Goal: Task Accomplishment & Management: Manage account settings

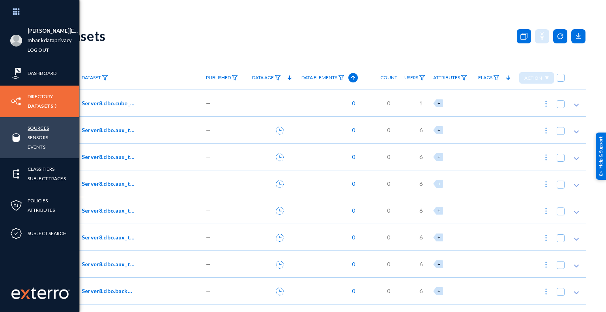
click at [41, 129] on link "Sources" at bounding box center [38, 127] width 21 height 9
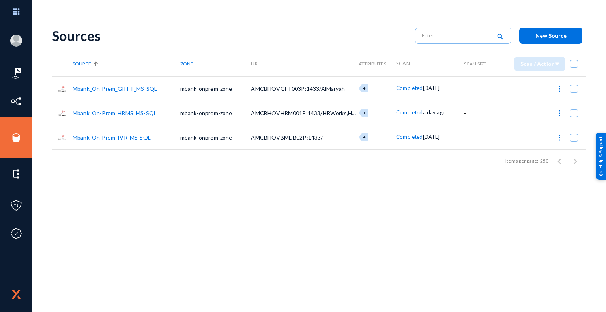
click at [128, 88] on link "Mbank_On-Prem_GIFFT_MS-SQL" at bounding box center [115, 88] width 84 height 7
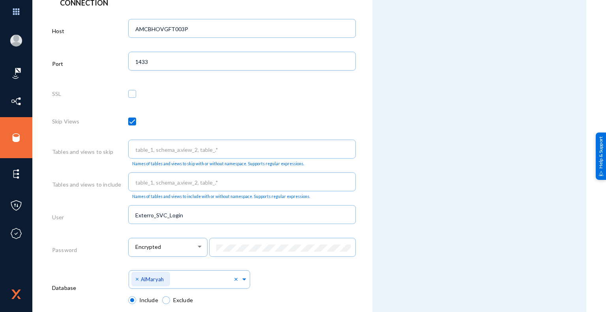
scroll to position [316, 0]
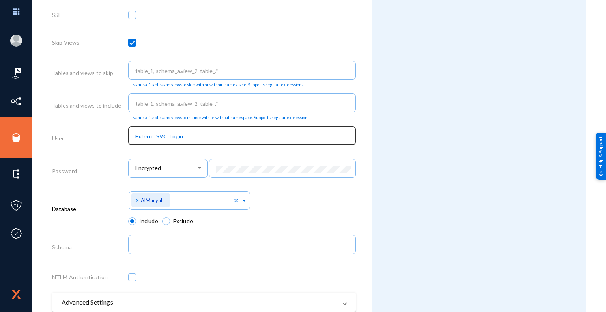
click at [185, 138] on input "Exterro_SVC_Login" at bounding box center [243, 136] width 217 height 7
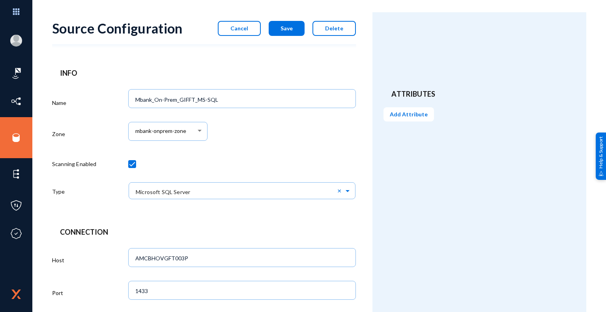
scroll to position [0, 0]
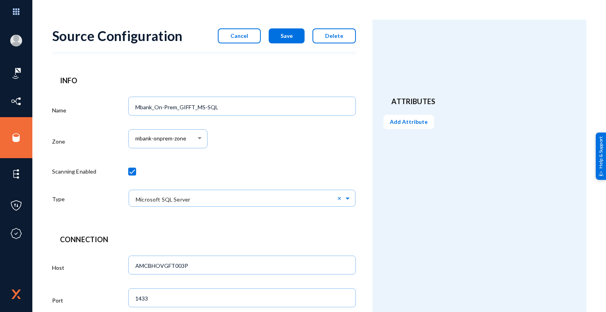
click at [232, 38] on button "Cancel" at bounding box center [239, 35] width 43 height 15
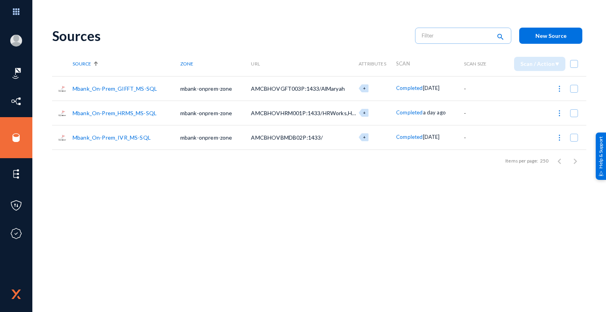
click at [560, 39] on span "New Source" at bounding box center [550, 35] width 31 height 7
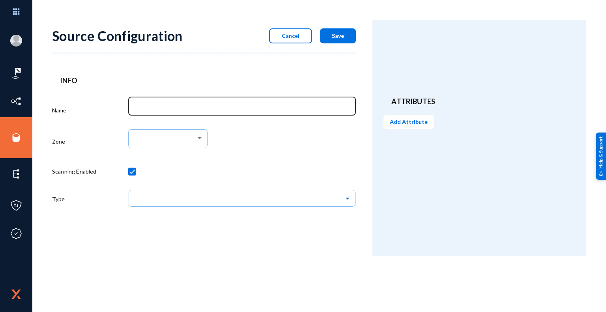
click at [226, 107] on input "Name" at bounding box center [243, 107] width 217 height 7
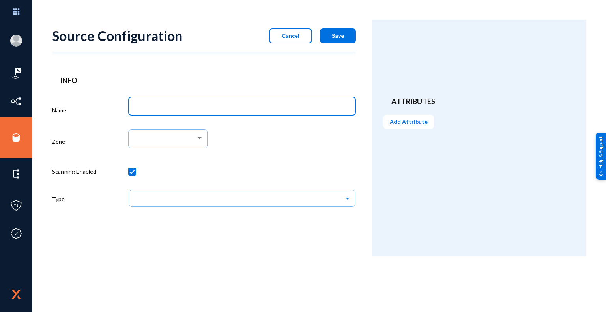
click at [270, 109] on input "Name" at bounding box center [243, 107] width 217 height 7
click at [167, 107] on input "Name" at bounding box center [243, 107] width 217 height 7
paste input "AMCBHOVCCS003P"
type input "AMCBHOVCCS003P"
drag, startPoint x: 192, startPoint y: 106, endPoint x: 117, endPoint y: 104, distance: 75.4
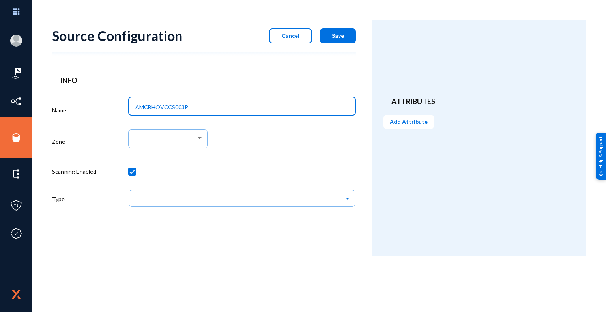
click at [117, 104] on div "Name AMCBHOVCCS003P Zone Scanning Enabled Type" at bounding box center [204, 154] width 304 height 121
type input "a"
click at [154, 106] on input "Mbank_On-Prem_HRMS_MS-SQL" at bounding box center [243, 107] width 217 height 7
type input "Mbank_C4C_ICCS_MS-SQL"
click at [158, 108] on input "Mbank_C4C_ICCS_MS-SQL" at bounding box center [243, 107] width 217 height 7
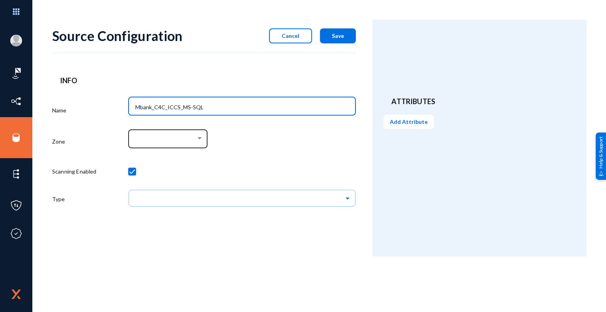
click at [202, 135] on div at bounding box center [199, 138] width 7 height 6
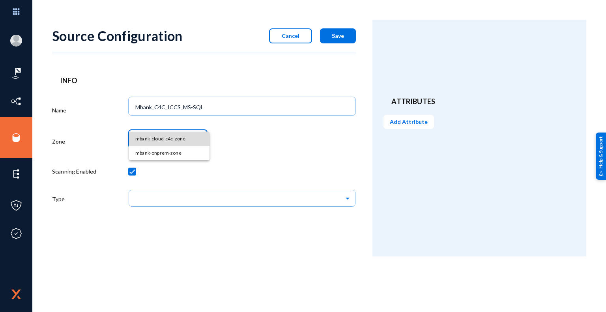
click at [177, 138] on span "mbank-cloud-c4c-zone" at bounding box center [169, 139] width 68 height 14
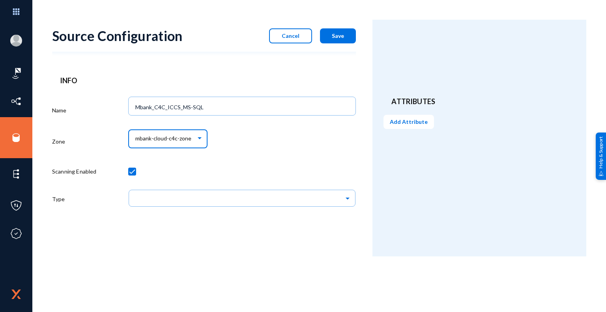
click at [252, 153] on div "mbank-cloud-c4c-zone" at bounding box center [242, 143] width 228 height 33
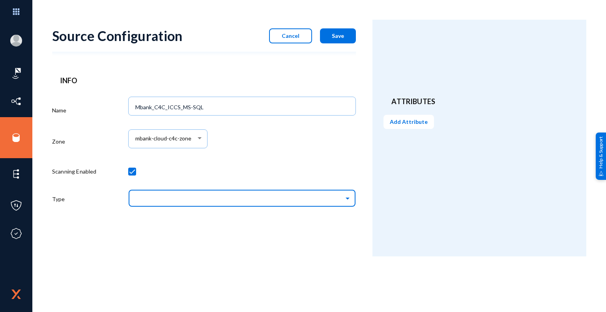
click at [206, 203] on input "text" at bounding box center [246, 197] width 220 height 13
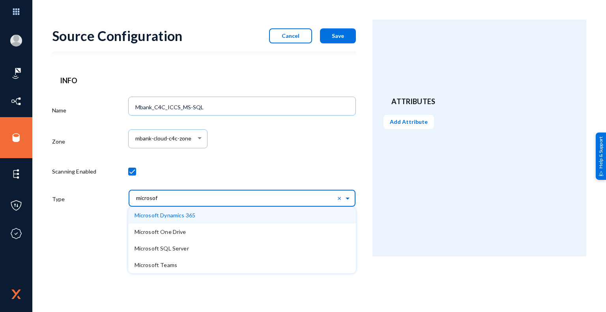
type input "microsoft"
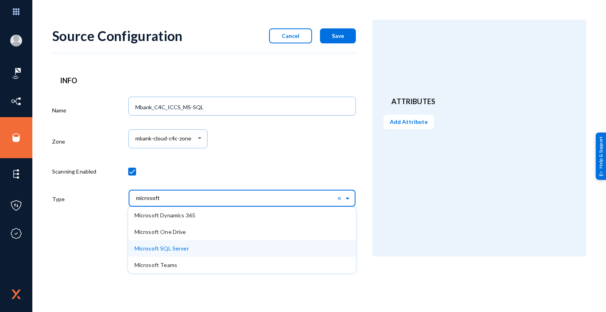
click at [175, 251] on span "Microsoft SQL Server" at bounding box center [161, 248] width 54 height 7
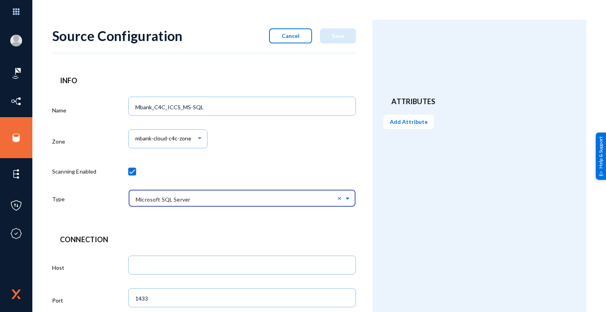
drag, startPoint x: 198, startPoint y: 225, endPoint x: 204, endPoint y: 225, distance: 5.9
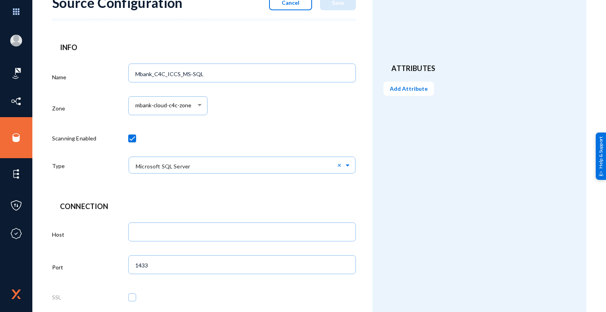
scroll to position [79, 0]
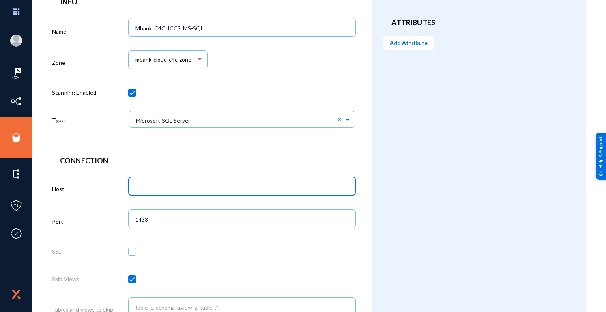
click at [210, 187] on input "text" at bounding box center [243, 186] width 217 height 7
paste input "AMCBHOVCCS003P"
type input "AMCBHOVCCS003P"
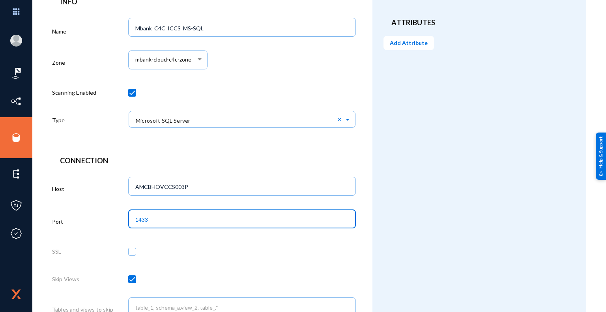
click at [160, 220] on input "1433" at bounding box center [243, 219] width 217 height 7
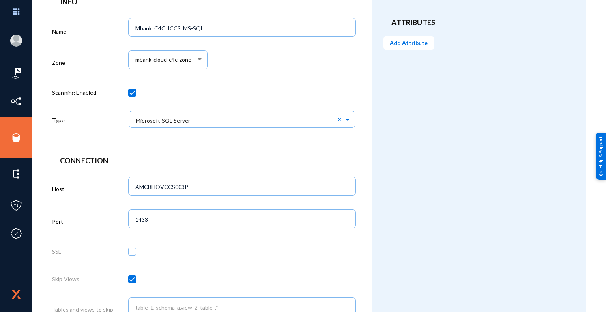
click at [444, 159] on div "Attributes Add Attribute" at bounding box center [479, 274] width 214 height 667
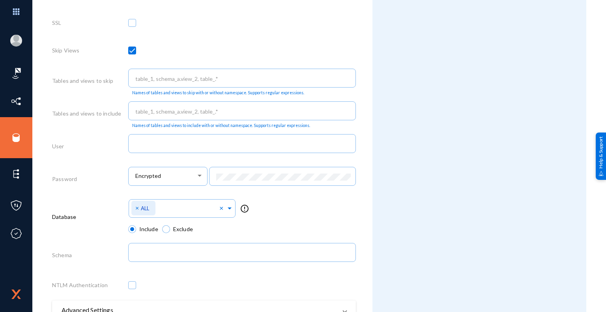
scroll to position [316, 0]
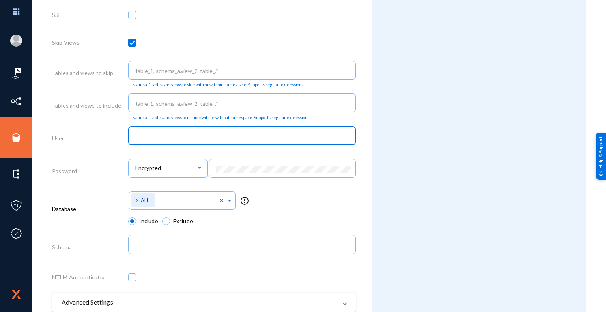
click at [171, 134] on input "text" at bounding box center [243, 136] width 217 height 7
click at [187, 136] on input "text" at bounding box center [243, 136] width 217 height 7
paste input "Exterro_SVC_User"
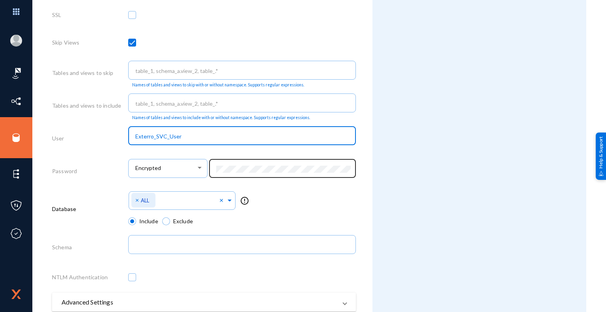
type input "Exterro_SVC_User"
click at [252, 175] on div at bounding box center [282, 167] width 139 height 21
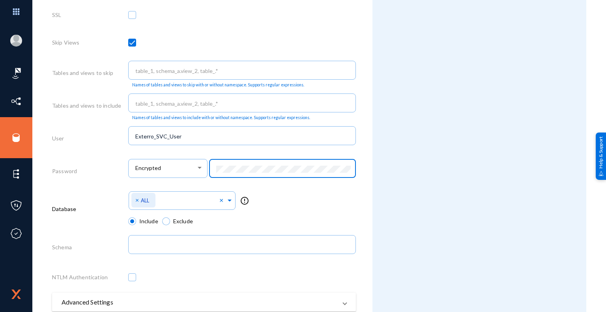
click at [323, 201] on div "Select Namespace × ALL × error_outline" at bounding box center [242, 203] width 228 height 28
click at [200, 169] on div "Encrypted" at bounding box center [242, 172] width 228 height 33
click at [339, 202] on div "Select Namespace × ALL × error_outline" at bounding box center [242, 203] width 228 height 28
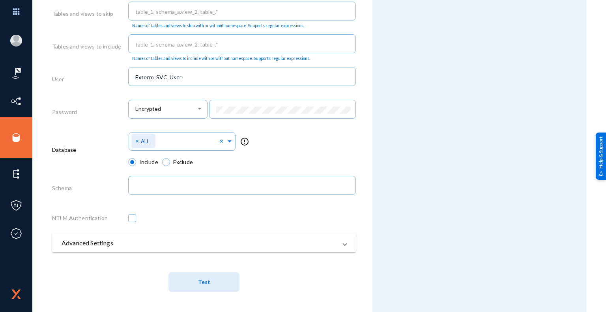
scroll to position [376, 0]
click at [227, 140] on span at bounding box center [229, 140] width 7 height 8
click at [304, 148] on div "Select Namespace × ALL × error_outline" at bounding box center [242, 144] width 228 height 28
click at [205, 283] on span "Test" at bounding box center [204, 282] width 12 height 7
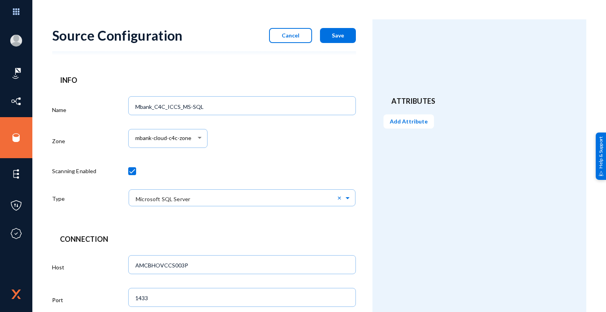
scroll to position [0, 0]
click at [288, 37] on span "Cancel" at bounding box center [291, 35] width 18 height 7
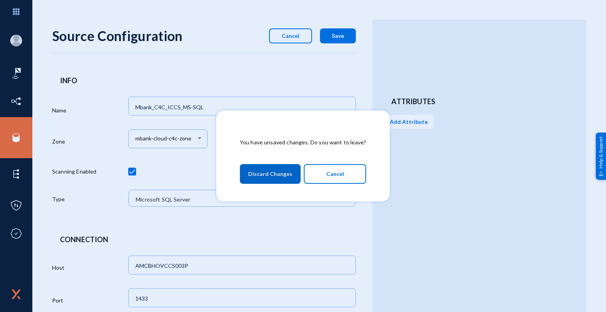
drag, startPoint x: 284, startPoint y: 176, endPoint x: 322, endPoint y: 207, distance: 48.5
click at [311, 214] on div "You have unsaved changes. Do you want to leave? Discard Changes Cancel" at bounding box center [303, 156] width 606 height 312
click at [350, 180] on button "Cancel" at bounding box center [335, 174] width 62 height 20
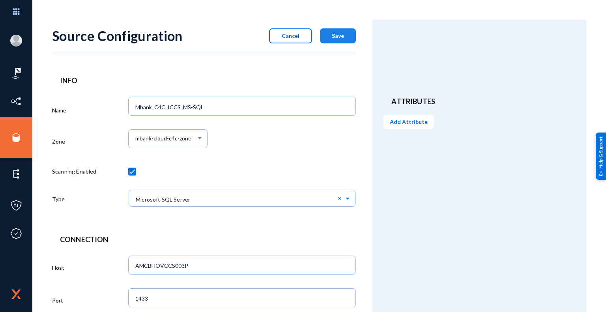
click at [338, 35] on span "Save" at bounding box center [338, 35] width 12 height 7
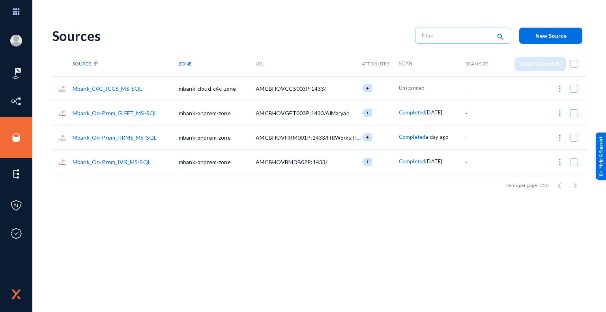
click at [129, 113] on link "Mbank_On-Prem_GIFFT_MS-SQL" at bounding box center [115, 113] width 84 height 7
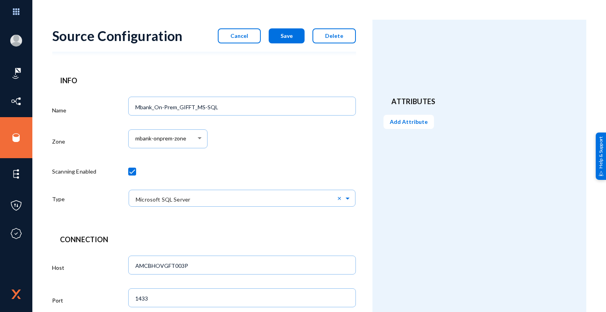
click at [243, 37] on span "Cancel" at bounding box center [239, 35] width 18 height 7
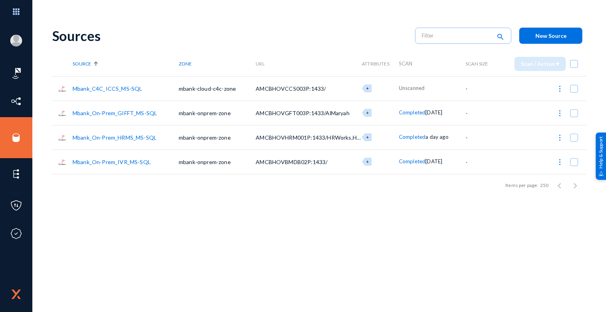
drag, startPoint x: 254, startPoint y: 88, endPoint x: 306, endPoint y: 90, distance: 51.7
click at [306, 90] on span "AMCBHOVCCS003P:1433/" at bounding box center [291, 88] width 70 height 7
click at [132, 89] on link "Mbank_C4C_ICCS_MS-SQL" at bounding box center [107, 88] width 69 height 7
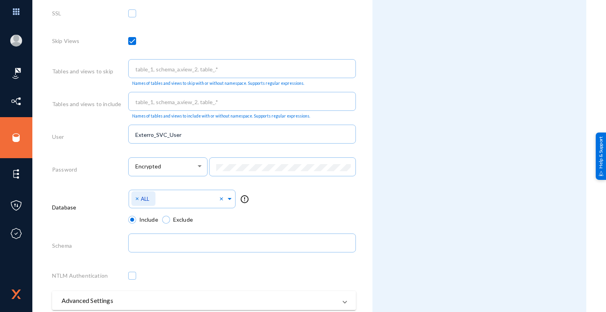
scroll to position [376, 0]
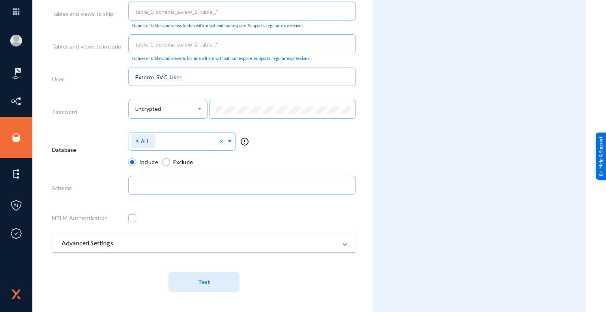
click at [205, 285] on span "Test" at bounding box center [204, 282] width 12 height 7
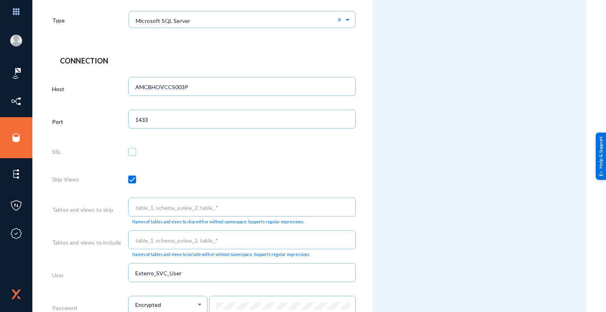
scroll to position [0, 0]
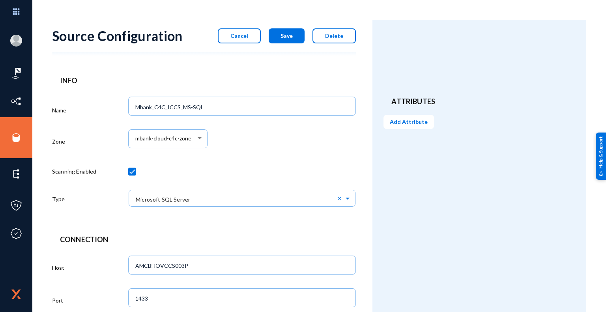
click at [288, 35] on span "Save" at bounding box center [286, 35] width 12 height 7
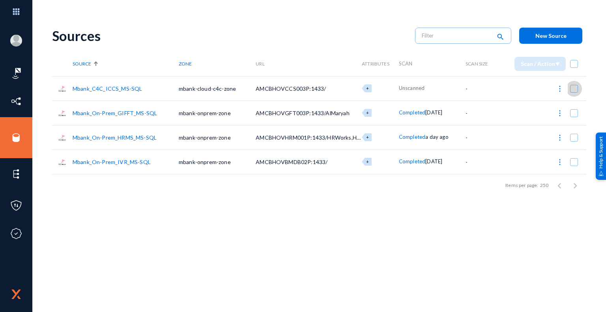
click at [574, 88] on span at bounding box center [574, 89] width 8 height 8
click at [574, 92] on input "checkbox" at bounding box center [573, 92] width 1 height 1
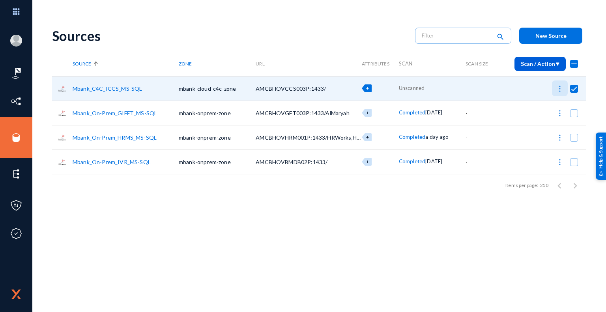
click at [560, 90] on img at bounding box center [560, 89] width 8 height 8
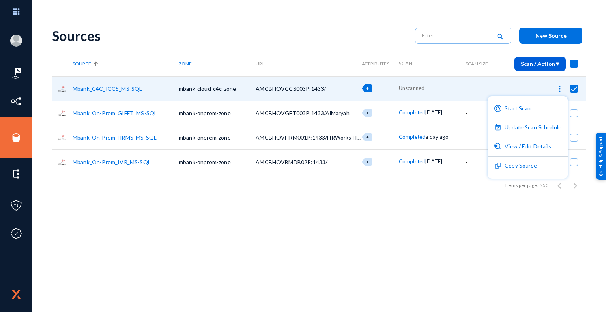
click at [431, 215] on div at bounding box center [303, 156] width 606 height 312
checkbox input "false"
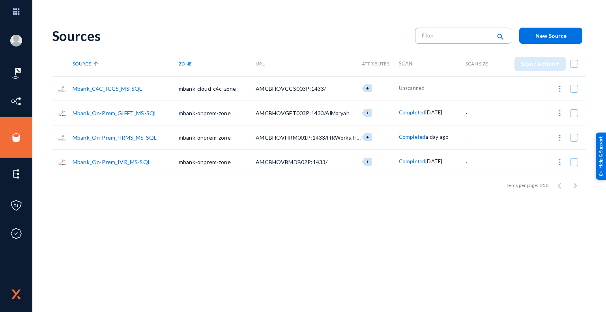
click at [123, 88] on link "Mbank_C4C_ICCS_MS-SQL" at bounding box center [107, 88] width 69 height 7
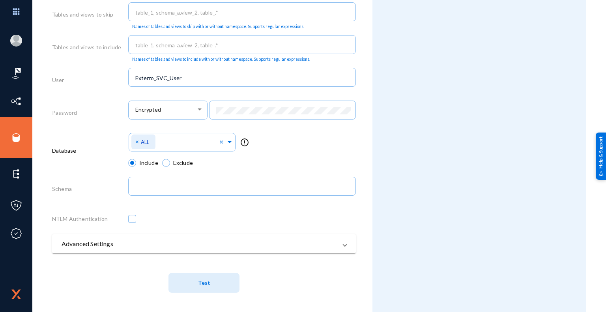
scroll to position [376, 0]
click at [210, 283] on button "Test" at bounding box center [203, 282] width 71 height 20
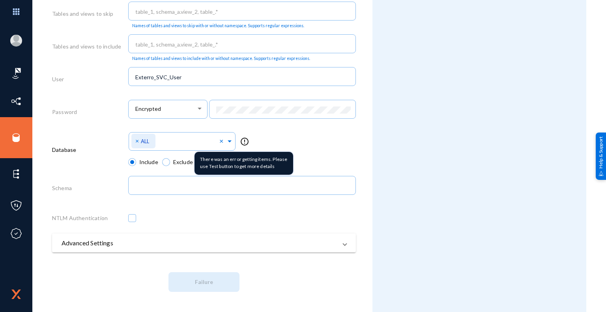
click at [244, 142] on mat-icon "error_outline" at bounding box center [244, 141] width 9 height 9
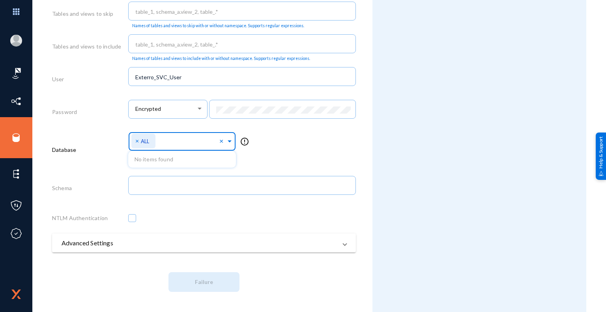
click at [229, 141] on span at bounding box center [229, 140] width 7 height 8
click at [286, 145] on div "Select Namespace × ALL × error_outline" at bounding box center [242, 144] width 228 height 28
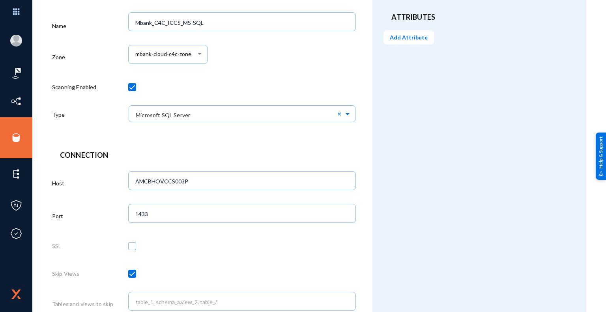
scroll to position [218, 0]
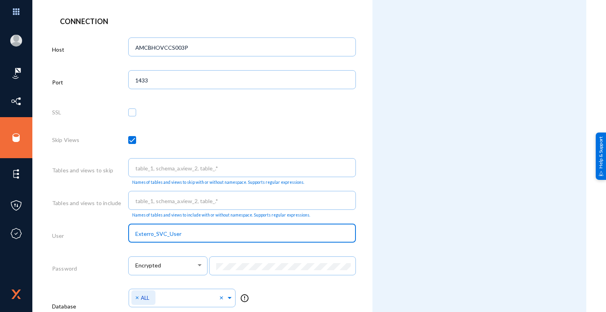
drag, startPoint x: 196, startPoint y: 232, endPoint x: 181, endPoint y: 233, distance: 14.2
click at [168, 233] on input "Exterro_SVC_User" at bounding box center [243, 233] width 217 height 7
type input "Exterro_SVC_Login"
click at [390, 228] on div "Attributes Add Attribute" at bounding box center [479, 135] width 214 height 667
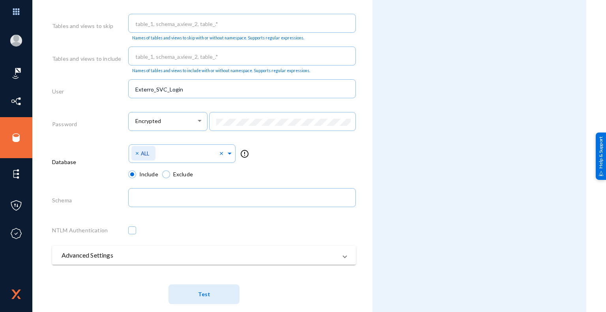
scroll to position [376, 0]
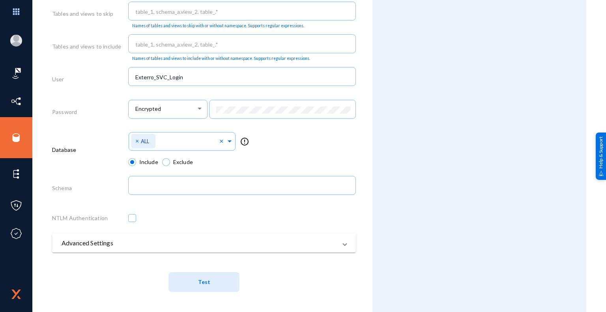
click at [208, 284] on span "Test" at bounding box center [204, 282] width 12 height 7
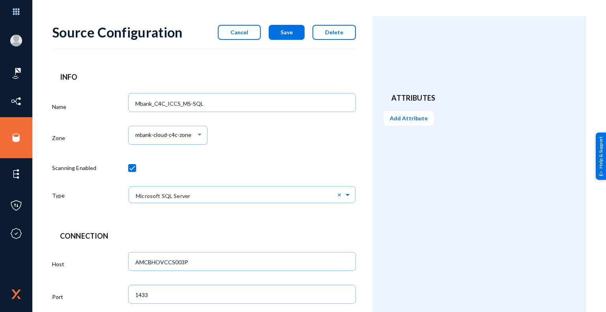
scroll to position [0, 0]
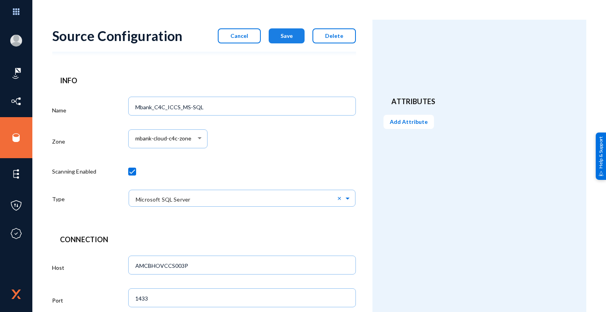
click at [293, 36] on span "Save" at bounding box center [286, 35] width 12 height 7
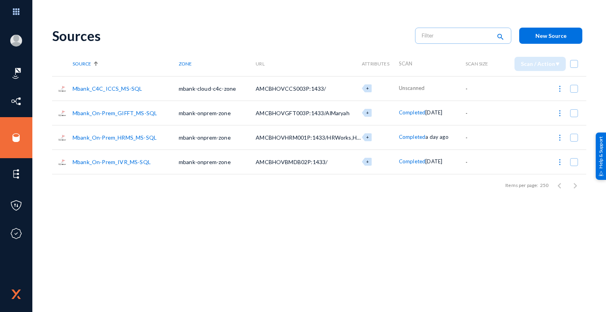
click at [106, 89] on link "Mbank_C4C_ICCS_MS-SQL" at bounding box center [107, 88] width 69 height 7
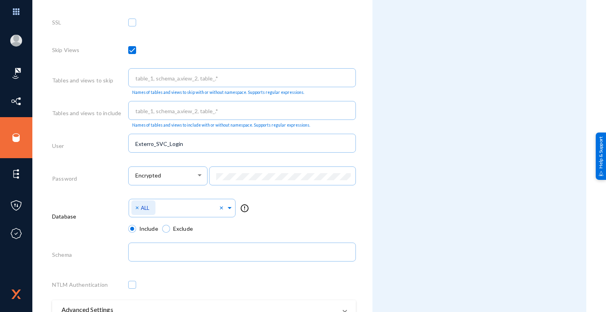
scroll to position [376, 0]
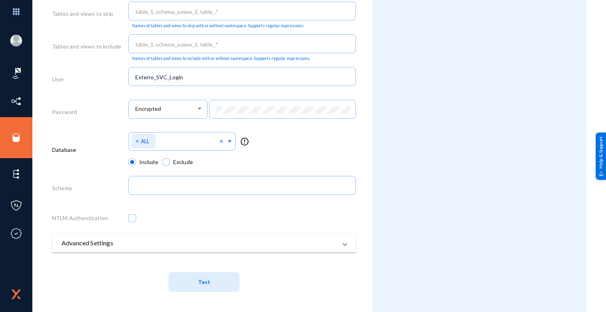
click at [207, 285] on span "Test" at bounding box center [204, 282] width 12 height 7
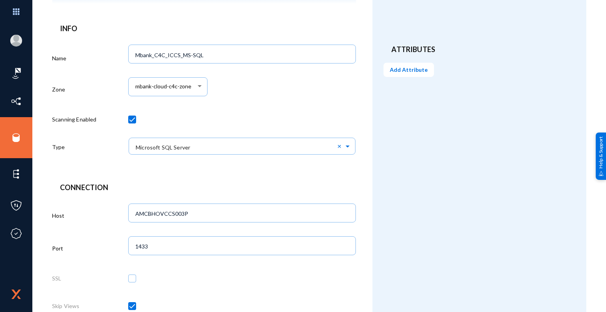
scroll to position [0, 0]
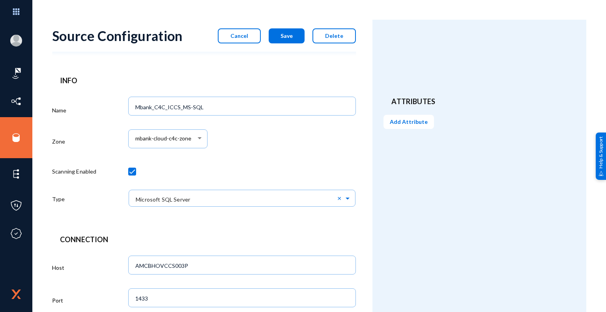
click at [293, 149] on div "mbank-cloud-c4c-zone" at bounding box center [242, 143] width 228 height 33
click at [311, 131] on div "mbank-cloud-c4c-zone" at bounding box center [242, 143] width 228 height 33
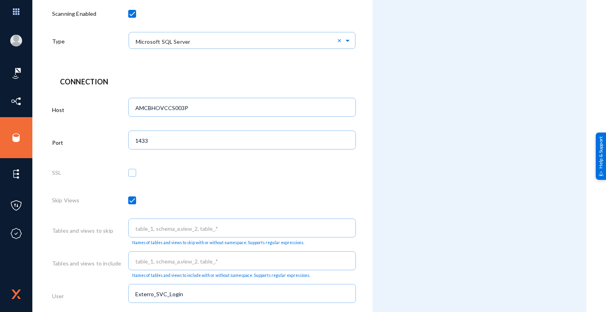
scroll to position [276, 0]
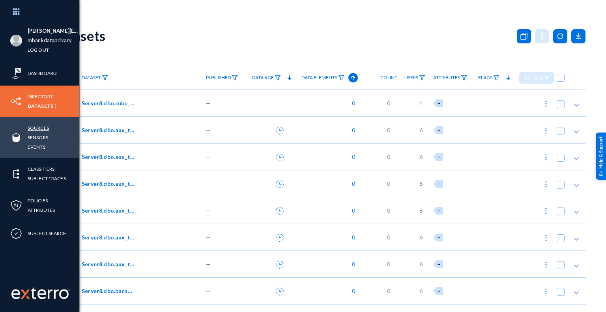
click at [43, 128] on link "Sources" at bounding box center [38, 127] width 21 height 9
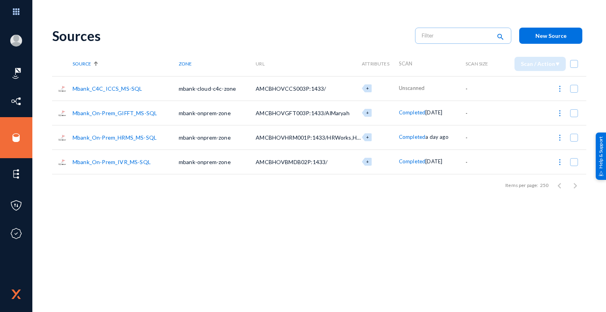
click at [117, 89] on link "Mbank_C4C_ICCS_MS-SQL" at bounding box center [107, 88] width 69 height 7
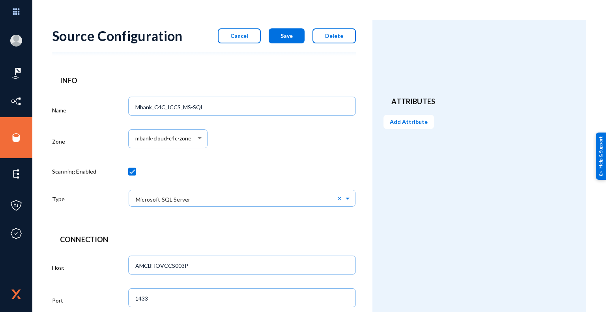
click at [270, 145] on div "mbank-cloud-c4c-zone" at bounding box center [242, 143] width 228 height 33
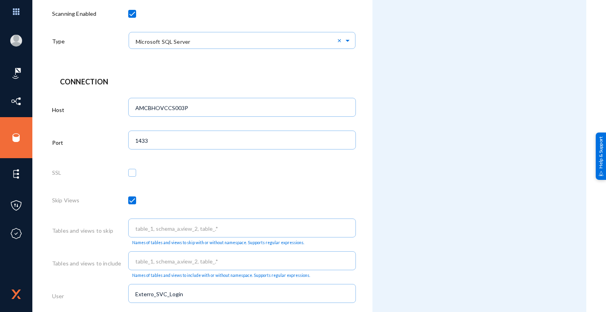
scroll to position [376, 0]
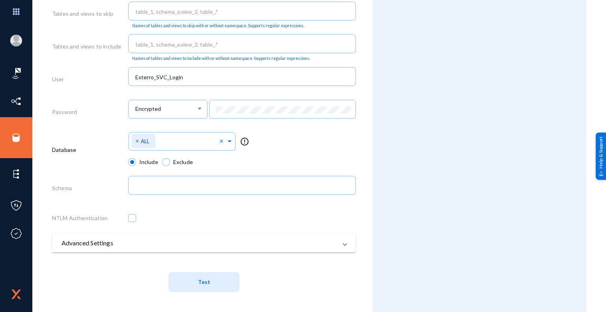
click at [209, 284] on button "Test" at bounding box center [203, 282] width 71 height 20
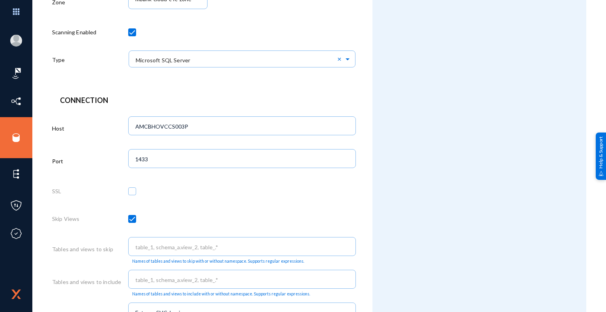
scroll to position [0, 0]
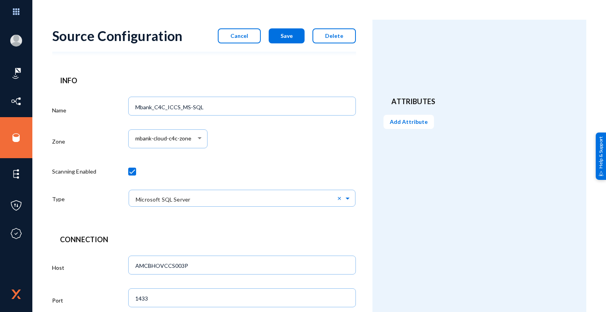
click at [292, 36] on span "Save" at bounding box center [286, 35] width 12 height 7
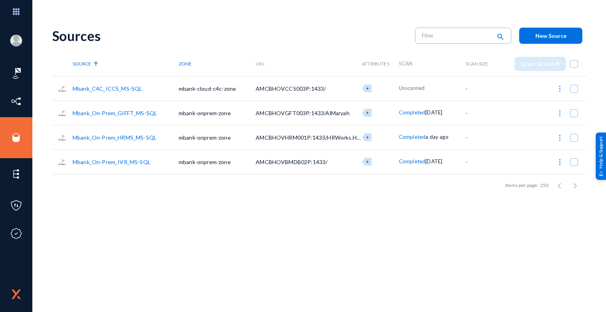
click at [126, 88] on link "Mbank_C4C_ICCS_MS-SQL" at bounding box center [107, 88] width 69 height 7
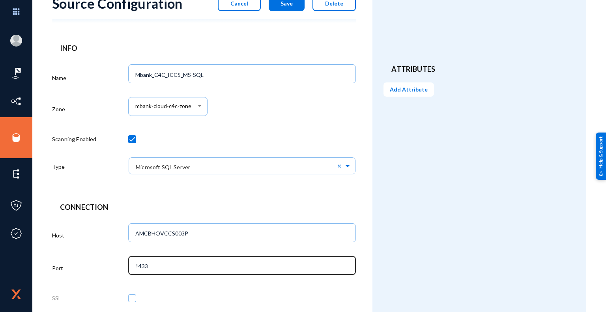
scroll to position [79, 0]
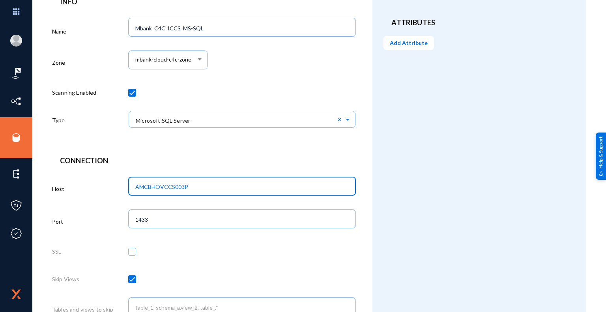
drag, startPoint x: 194, startPoint y: 184, endPoint x: 108, endPoint y: 185, distance: 86.4
click at [108, 185] on div "Host AMCBHOVCCS003P" at bounding box center [204, 190] width 304 height 33
click at [222, 191] on input "AMCBHOVCCS003P" at bounding box center [243, 186] width 217 height 7
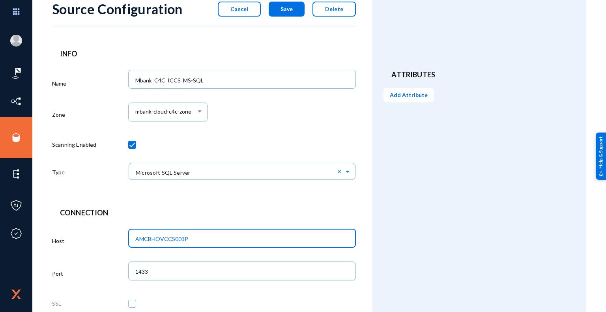
scroll to position [0, 0]
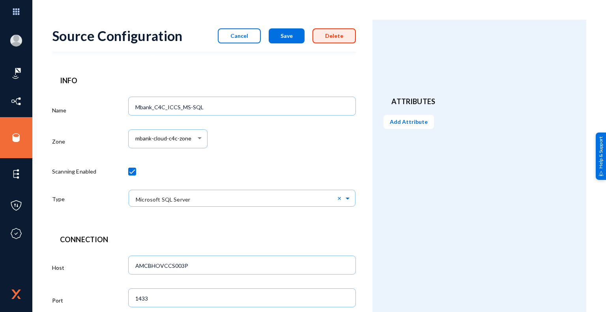
click at [343, 36] on button "Delete" at bounding box center [333, 35] width 43 height 15
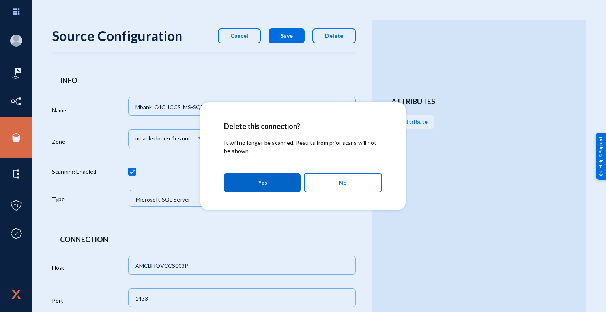
click at [353, 185] on button "No" at bounding box center [343, 183] width 78 height 20
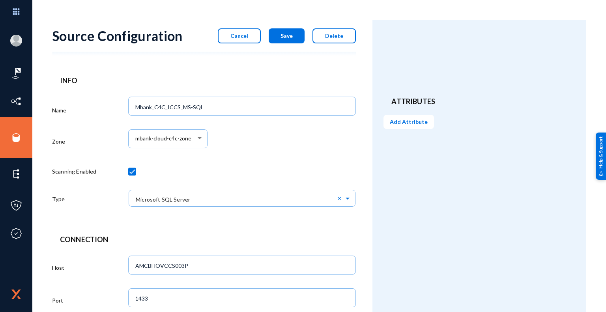
click at [244, 36] on span "Cancel" at bounding box center [239, 35] width 18 height 7
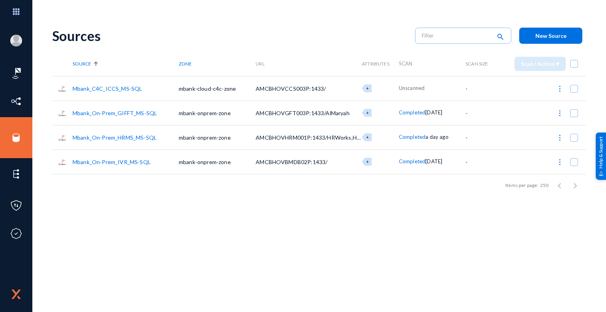
click at [574, 90] on span at bounding box center [574, 89] width 8 height 8
click at [574, 92] on input "checkbox" at bounding box center [573, 92] width 1 height 1
checkbox input "true"
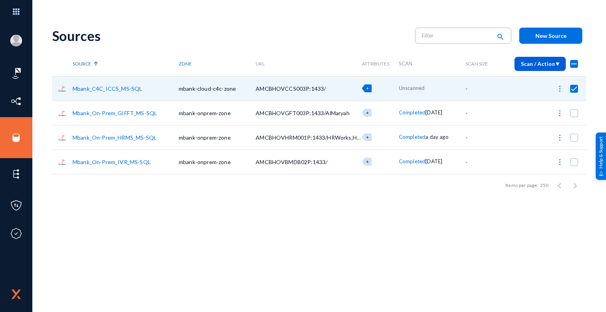
click at [118, 86] on link "Mbank_C4C_ICCS_MS-SQL" at bounding box center [107, 88] width 69 height 7
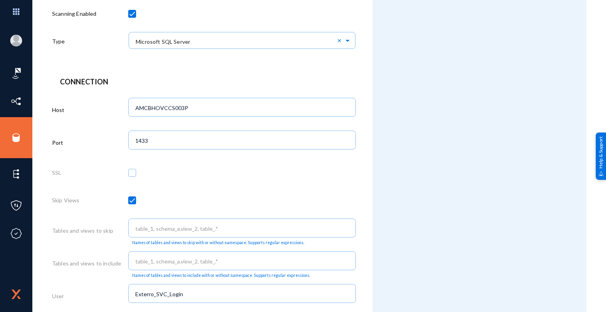
scroll to position [118, 0]
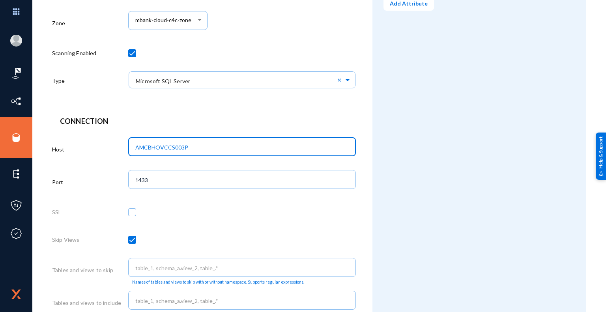
drag, startPoint x: 191, startPoint y: 148, endPoint x: 114, endPoint y: 145, distance: 77.0
click at [114, 145] on div "Host AMCBHOVCCS003P" at bounding box center [204, 150] width 304 height 33
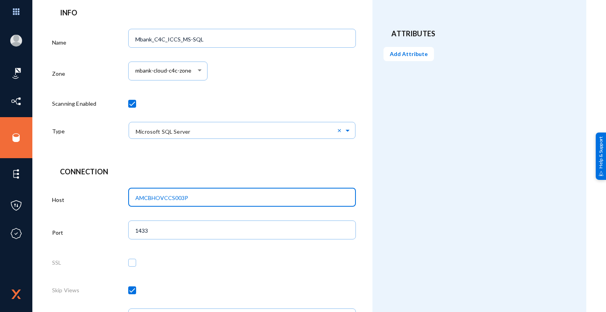
scroll to position [0, 0]
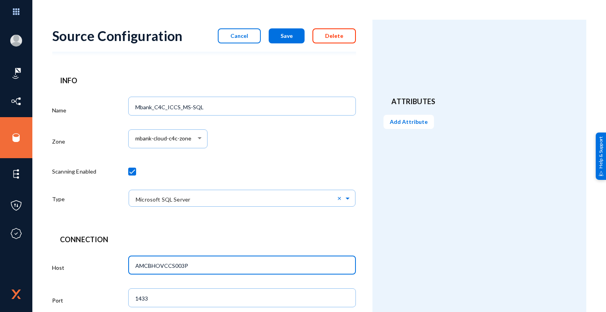
click at [337, 38] on span "Delete" at bounding box center [334, 35] width 18 height 7
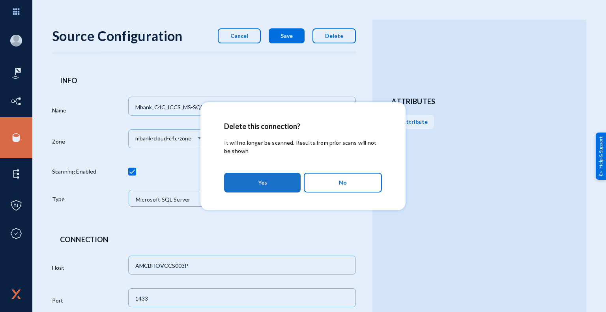
click at [276, 184] on button "Yes" at bounding box center [262, 183] width 77 height 20
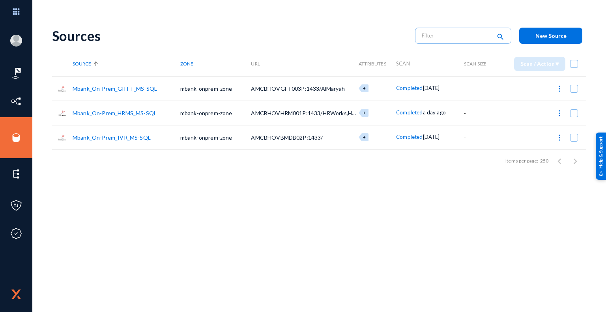
click at [360, 177] on div "Sources search New Source Source Zone URL Attributes Scan Scan Size Scan / Acti…" at bounding box center [319, 138] width 534 height 237
click at [560, 38] on span "New Source" at bounding box center [550, 35] width 31 height 7
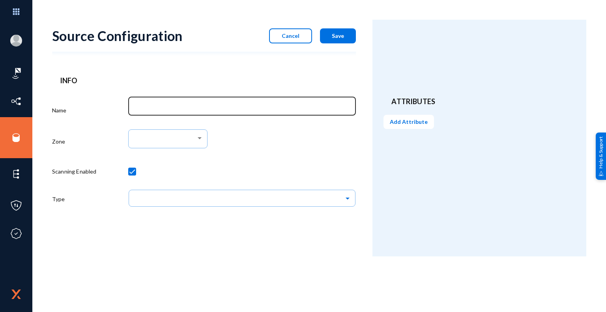
click at [252, 110] on input "Name" at bounding box center [243, 107] width 217 height 7
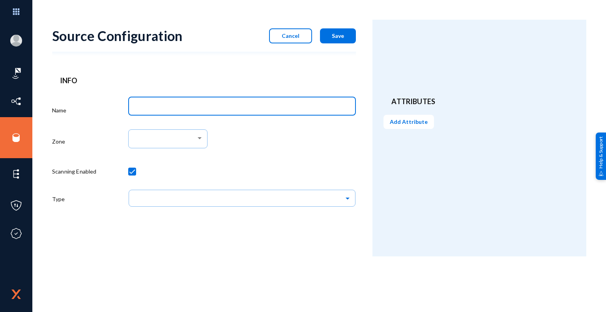
type input "Mbank_C4C_ICCS_MS-SQL"
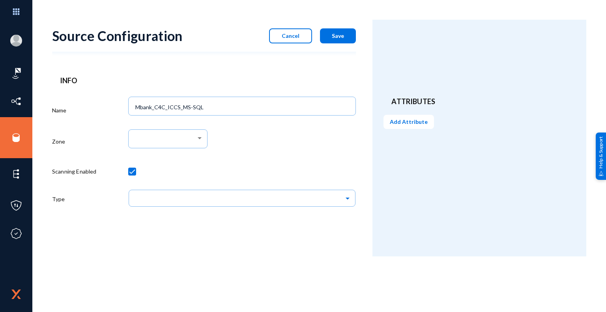
click at [247, 143] on div at bounding box center [242, 143] width 228 height 33
click at [200, 138] on div at bounding box center [200, 138] width 4 height 2
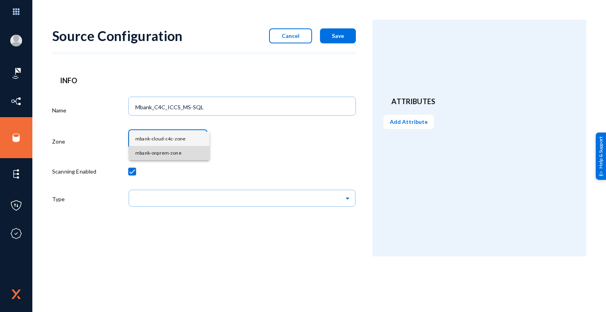
click at [165, 151] on span "mbank-onprem-zone" at bounding box center [169, 153] width 68 height 14
click at [296, 149] on div "mbank-onprem-zone" at bounding box center [242, 143] width 228 height 33
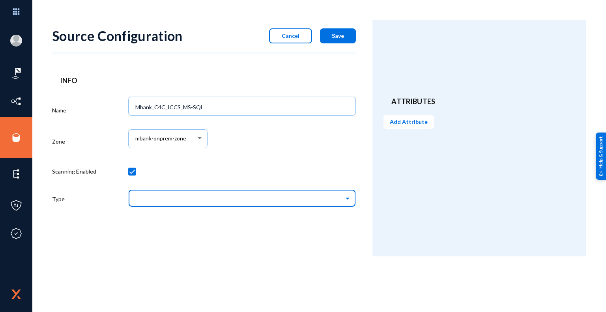
click at [263, 199] on input "text" at bounding box center [246, 197] width 220 height 13
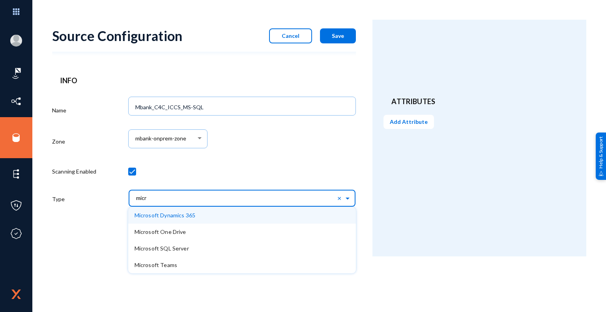
type input "micro"
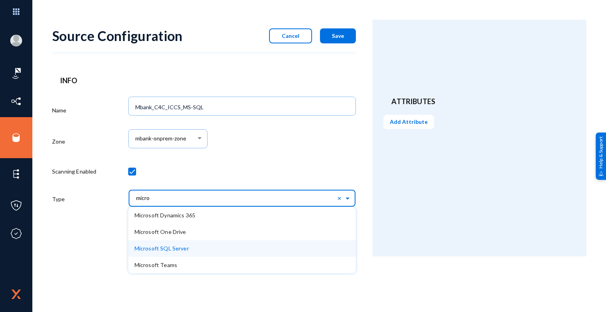
click at [172, 252] on span "Microsoft SQL Server" at bounding box center [161, 248] width 54 height 7
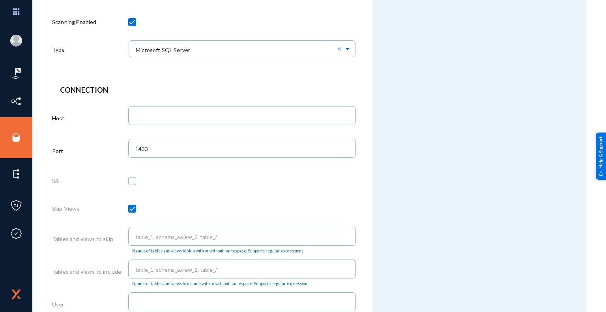
scroll to position [158, 0]
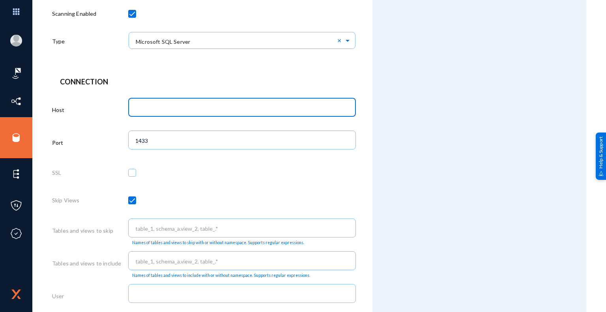
click at [183, 106] on input "text" at bounding box center [243, 108] width 217 height 7
paste input "AMCBHOVCCS003P"
type input "AMCBHOVCCS003P"
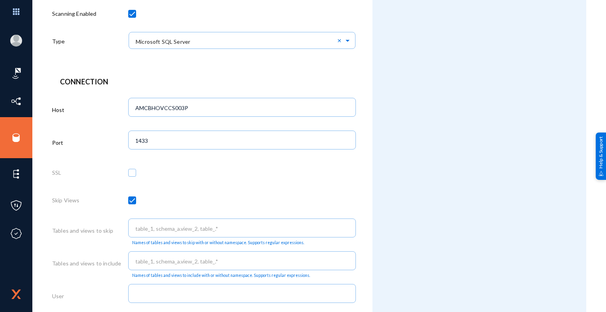
click at [227, 168] on div at bounding box center [242, 175] width 228 height 28
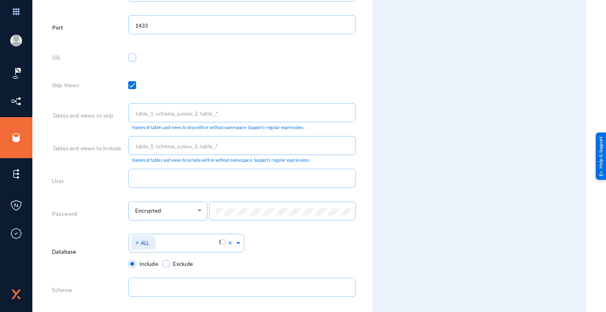
scroll to position [276, 0]
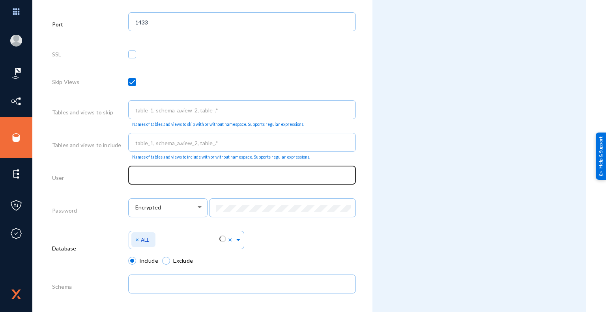
click at [222, 179] on input "text" at bounding box center [243, 175] width 217 height 7
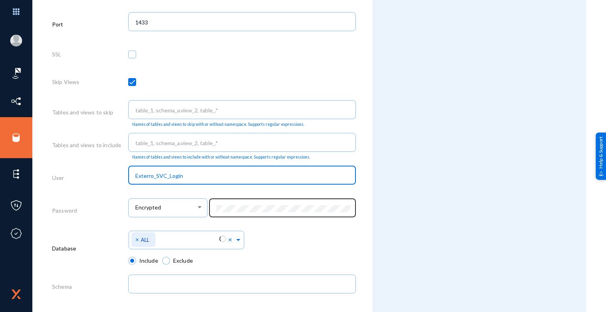
type input "Exterro_SVC_Login"
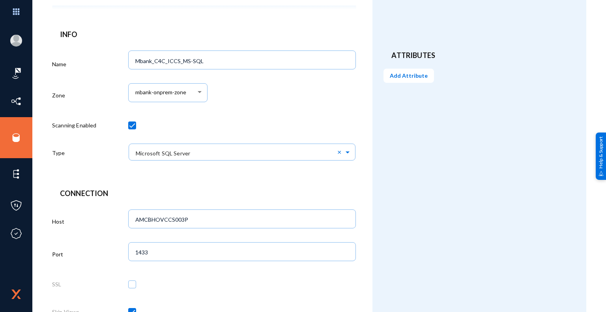
scroll to position [0, 0]
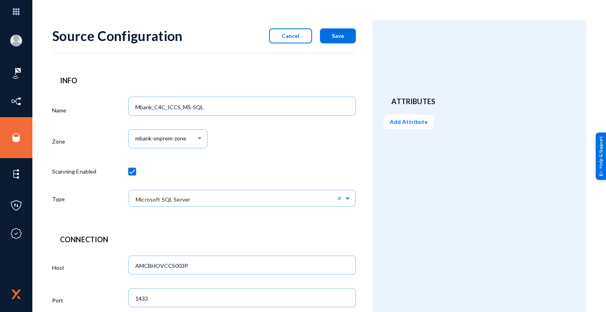
click at [257, 157] on div "mbank-onprem-zone" at bounding box center [242, 143] width 228 height 33
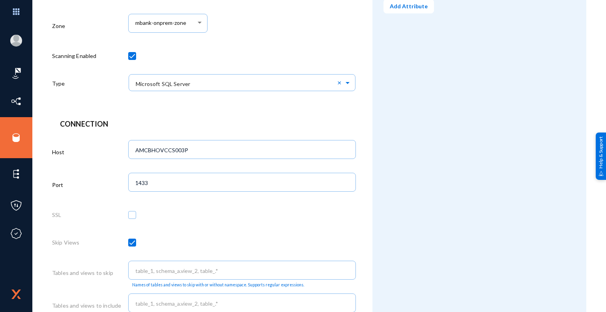
scroll to position [158, 0]
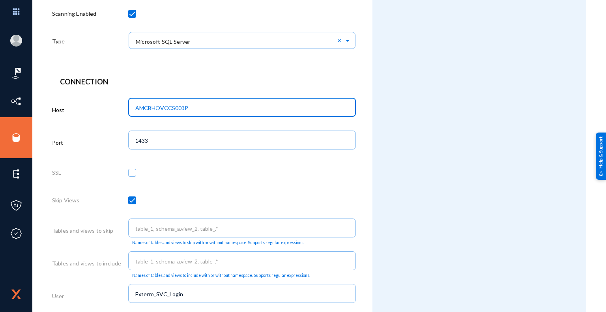
click at [180, 107] on input "AMCBHOVCCS003P" at bounding box center [243, 108] width 217 height 7
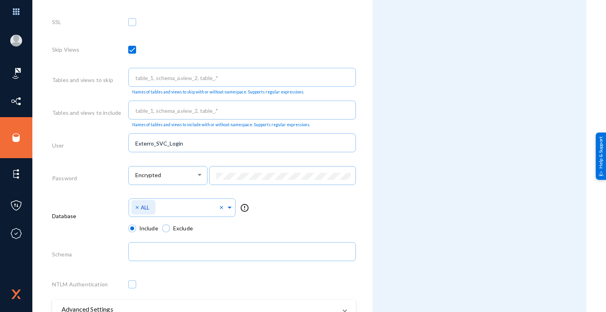
scroll to position [316, 0]
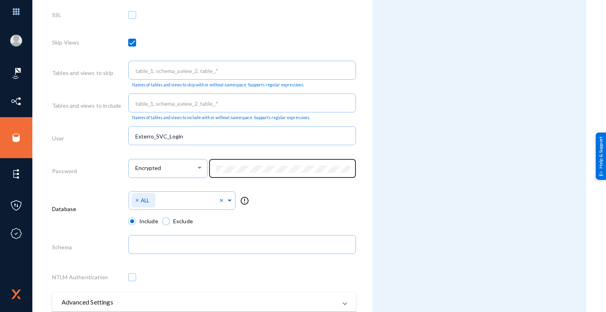
click at [236, 174] on div at bounding box center [282, 167] width 139 height 21
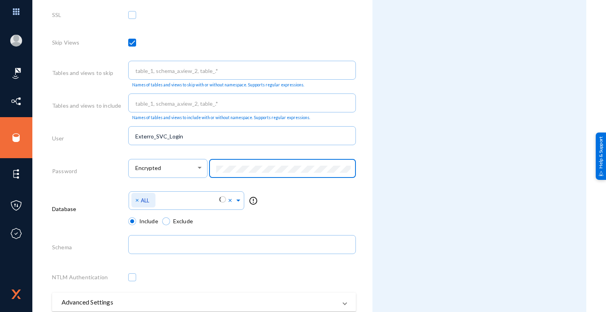
click at [198, 166] on div "Encrypted" at bounding box center [242, 172] width 228 height 33
click at [309, 204] on div "Select Namespace × ALL × error_outline" at bounding box center [242, 203] width 228 height 28
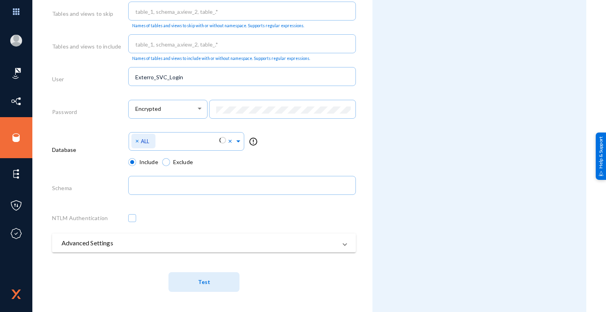
scroll to position [376, 0]
click at [208, 284] on span "Test" at bounding box center [204, 282] width 12 height 7
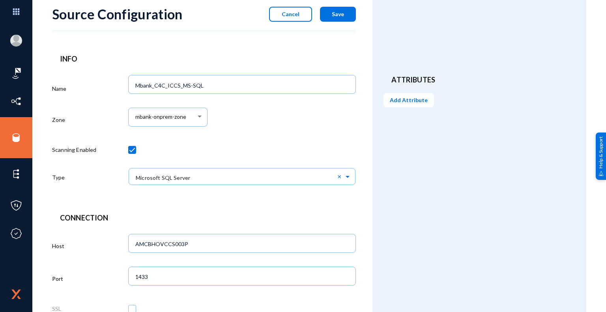
scroll to position [21, 0]
drag, startPoint x: 303, startPoint y: 126, endPoint x: 296, endPoint y: 126, distance: 7.1
click at [303, 126] on div "mbank-onprem-zone" at bounding box center [242, 122] width 228 height 33
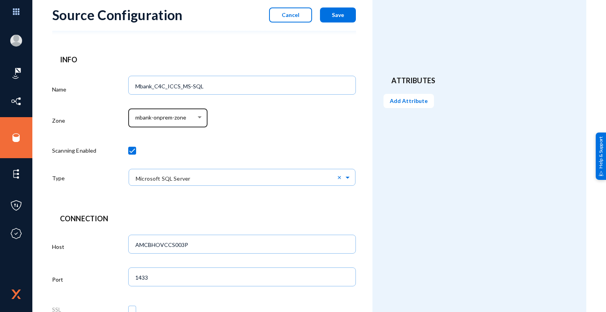
click at [196, 118] on div at bounding box center [199, 117] width 7 height 6
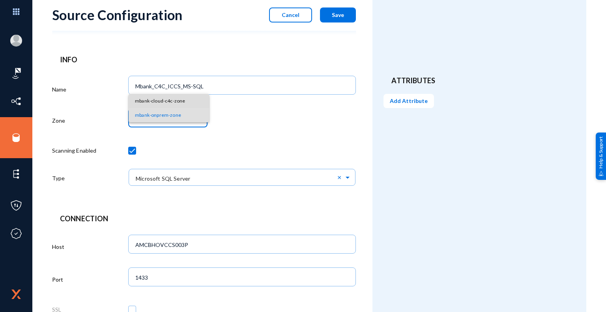
click at [172, 102] on span "mbank-cloud-c4c-zone" at bounding box center [169, 101] width 68 height 14
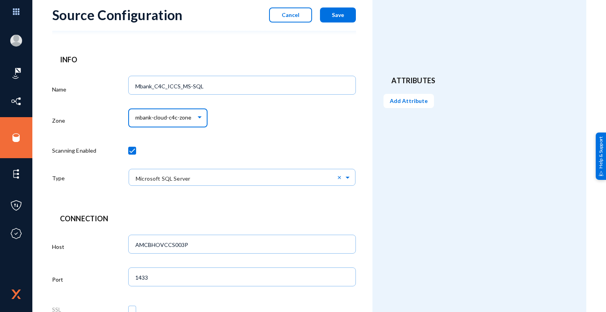
click at [279, 131] on div "mbank-cloud-c4c-zone" at bounding box center [242, 122] width 228 height 33
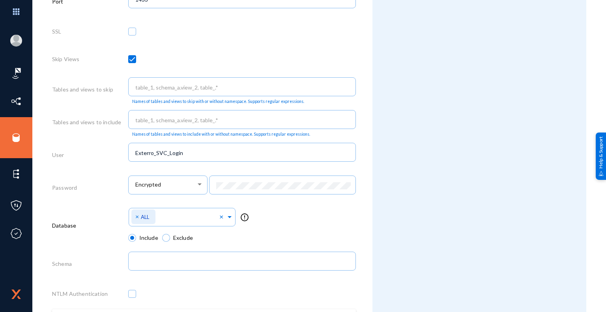
scroll to position [376, 0]
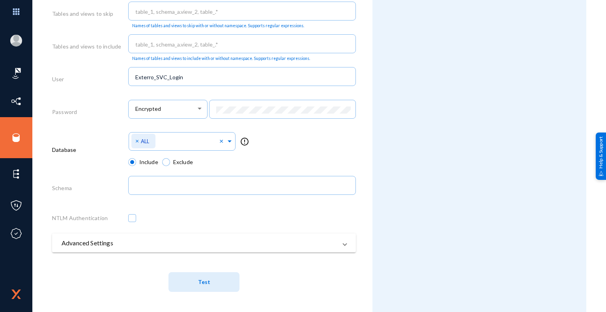
click at [209, 283] on button "Test" at bounding box center [203, 282] width 71 height 20
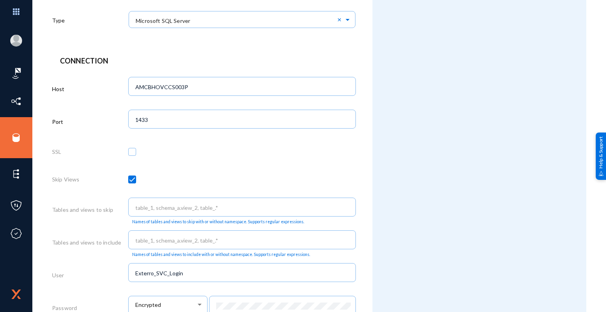
scroll to position [21, 0]
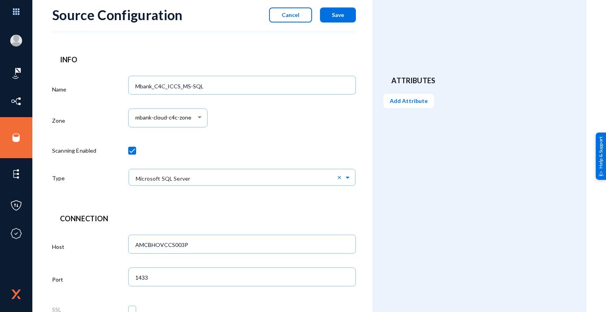
click at [340, 16] on span "Save" at bounding box center [338, 14] width 12 height 7
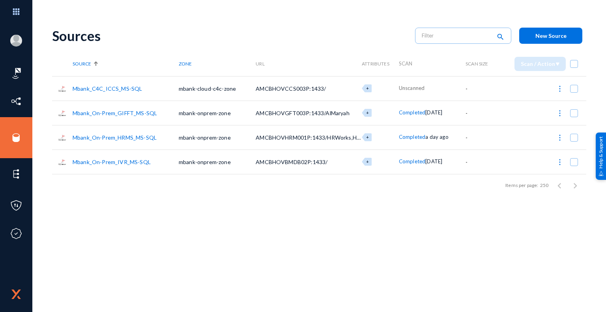
click at [131, 89] on link "Mbank_C4C_ICCS_MS-SQL" at bounding box center [107, 88] width 69 height 7
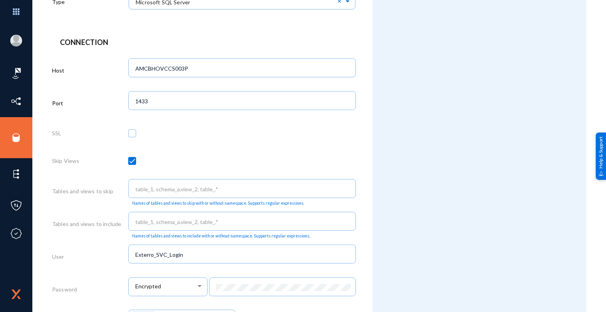
scroll to position [376, 0]
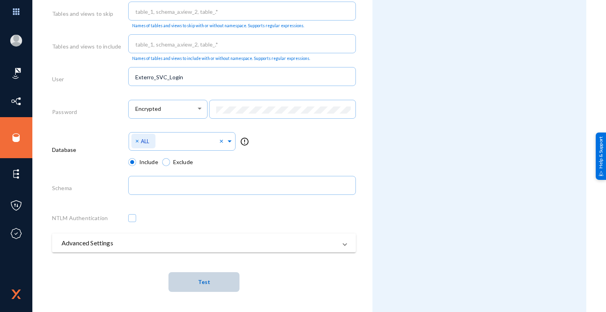
click at [208, 285] on button "Test" at bounding box center [203, 282] width 71 height 20
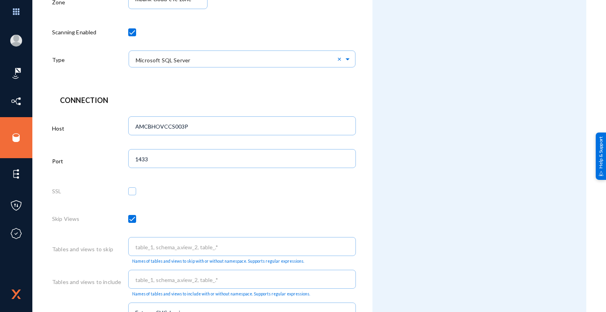
scroll to position [0, 0]
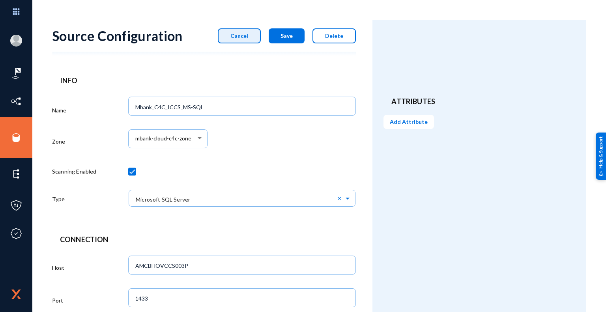
click at [244, 39] on button "Cancel" at bounding box center [239, 35] width 43 height 15
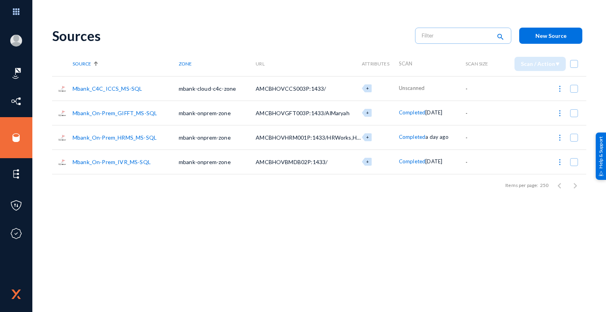
click at [126, 113] on link "Mbank_On-Prem_GIFFT_MS-SQL" at bounding box center [115, 113] width 84 height 7
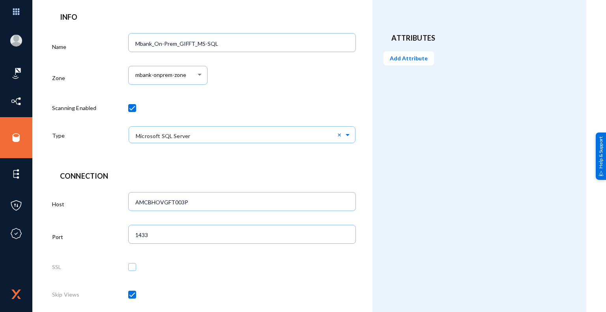
scroll to position [158, 0]
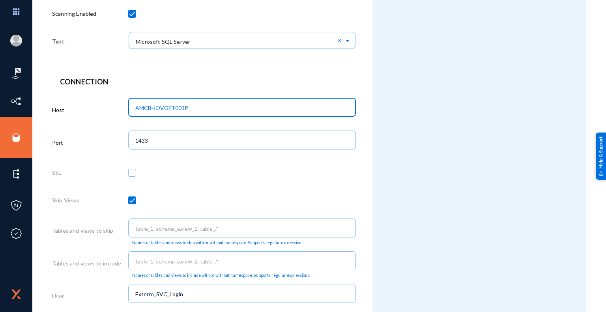
drag, startPoint x: 188, startPoint y: 108, endPoint x: 134, endPoint y: 109, distance: 54.5
click at [134, 109] on div "AMCBHOVGFT003P" at bounding box center [242, 106] width 220 height 21
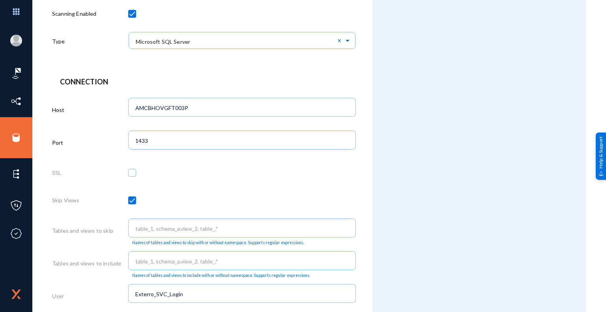
click at [352, 92] on div "Connection Host AMCBHOVGFT003P Port 1433 SSL Skip Views Tables and views to ski…" at bounding box center [204, 297] width 304 height 441
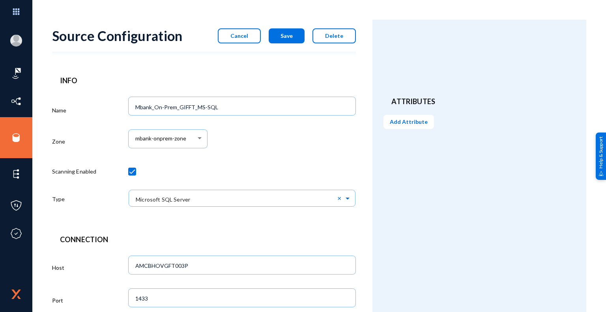
click at [246, 33] on span "Cancel" at bounding box center [239, 35] width 18 height 7
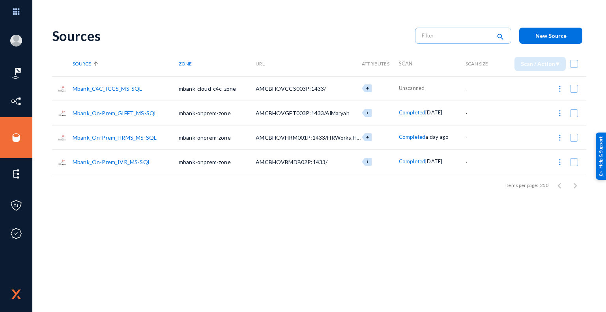
drag, startPoint x: 425, startPoint y: 138, endPoint x: 449, endPoint y: 138, distance: 24.5
click at [449, 138] on div "Completed a day ago" at bounding box center [432, 137] width 67 height 8
drag, startPoint x: 425, startPoint y: 112, endPoint x: 452, endPoint y: 112, distance: 27.6
click at [452, 112] on div "Completed 7 days ago" at bounding box center [432, 113] width 67 height 8
click at [437, 115] on span "[DATE]" at bounding box center [433, 112] width 17 height 6
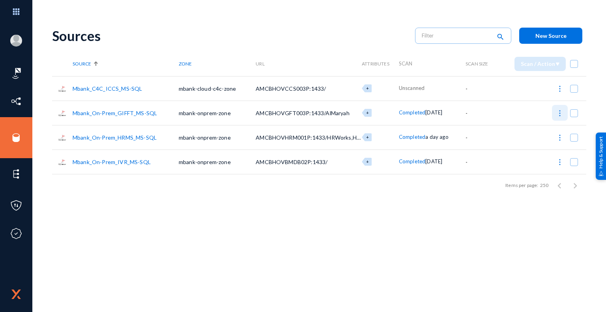
click at [558, 113] on img at bounding box center [560, 113] width 8 height 8
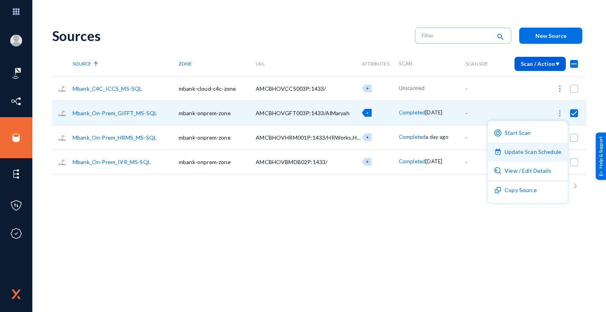
click at [553, 153] on button "Update Scan Schedule" at bounding box center [527, 152] width 80 height 19
checkbox input "false"
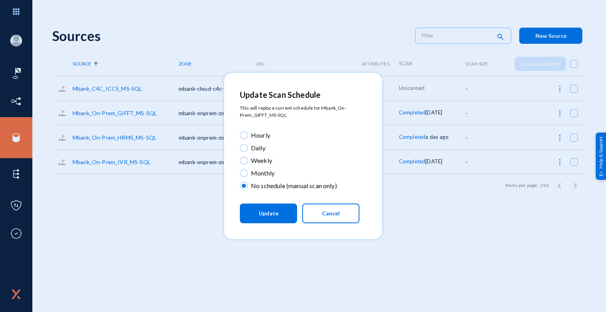
click at [348, 213] on button "Cancel" at bounding box center [330, 214] width 57 height 20
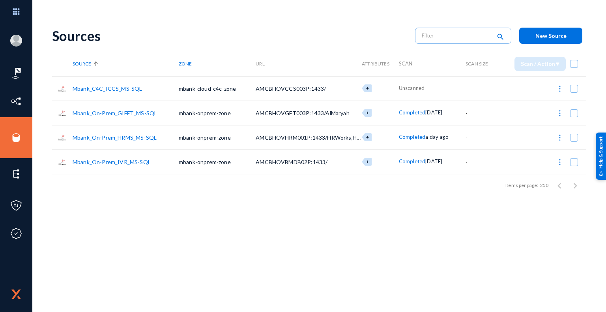
drag, startPoint x: 450, startPoint y: 138, endPoint x: 392, endPoint y: 138, distance: 57.2
click at [392, 138] on tr "Mbank_On-Prem_HRMS_MS-SQL mbank-onprem-zone AMCBHOVHRM001P:1433/HRWorks,HRWorks…" at bounding box center [319, 137] width 534 height 24
click at [142, 138] on link "Mbank_On-Prem_HRMS_MS-SQL" at bounding box center [115, 137] width 84 height 7
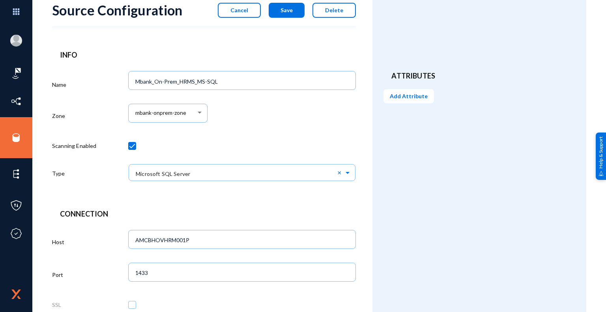
scroll to position [39, 0]
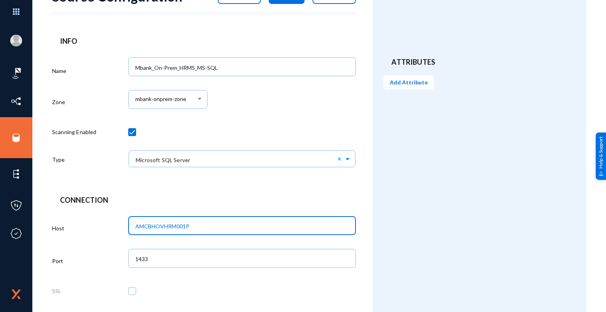
drag, startPoint x: 197, startPoint y: 226, endPoint x: 119, endPoint y: 224, distance: 78.1
click at [119, 224] on div "Host AMCBHOVHRM001P" at bounding box center [204, 229] width 304 height 33
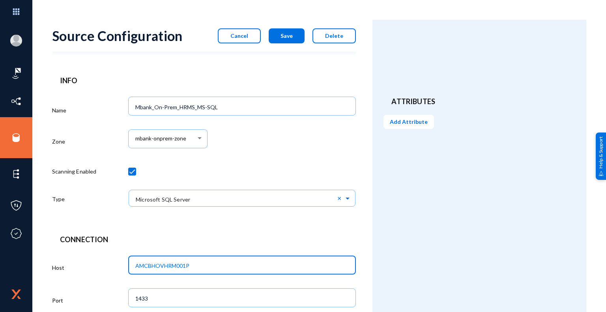
click at [259, 263] on input "AMCBHOVHRM001P" at bounding box center [243, 265] width 217 height 7
click at [259, 266] on input "AMCBHOVHRM001P" at bounding box center [243, 265] width 217 height 7
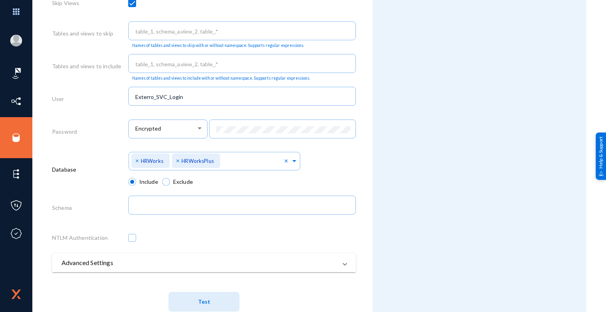
scroll to position [376, 0]
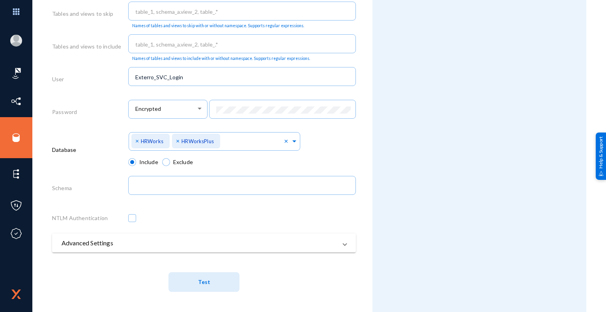
click at [212, 286] on button "Test" at bounding box center [203, 282] width 71 height 20
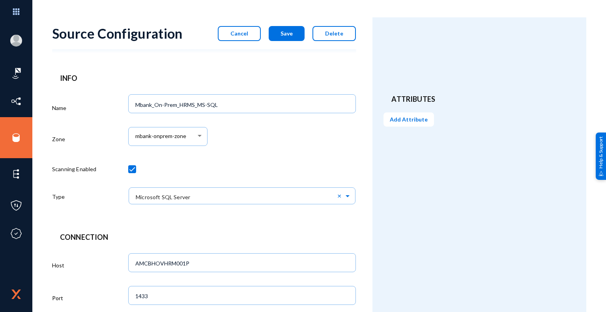
scroll to position [0, 0]
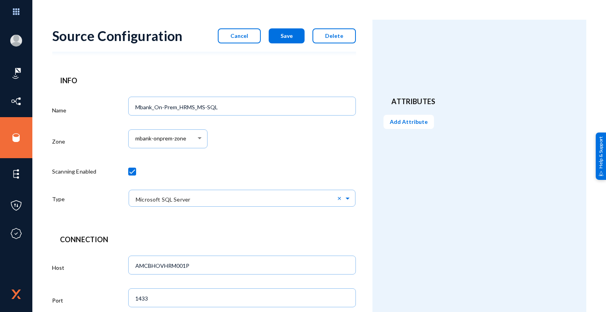
click at [291, 36] on span "Save" at bounding box center [286, 35] width 12 height 7
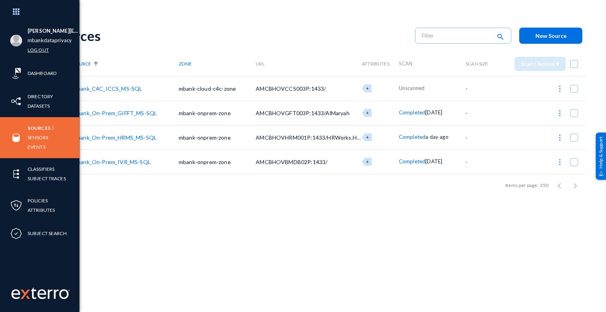
click at [38, 50] on link "Log out" at bounding box center [38, 49] width 21 height 9
